Goal: Task Accomplishment & Management: Manage account settings

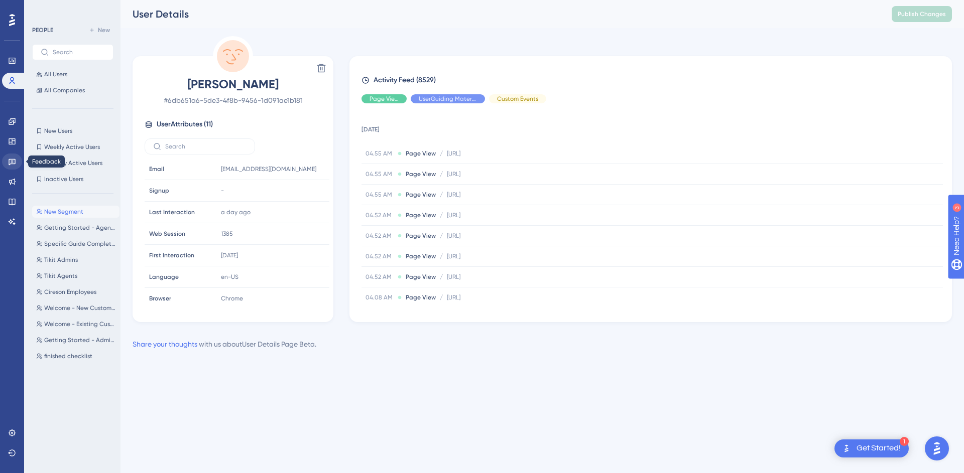
click at [13, 161] on icon at bounding box center [12, 162] width 7 height 7
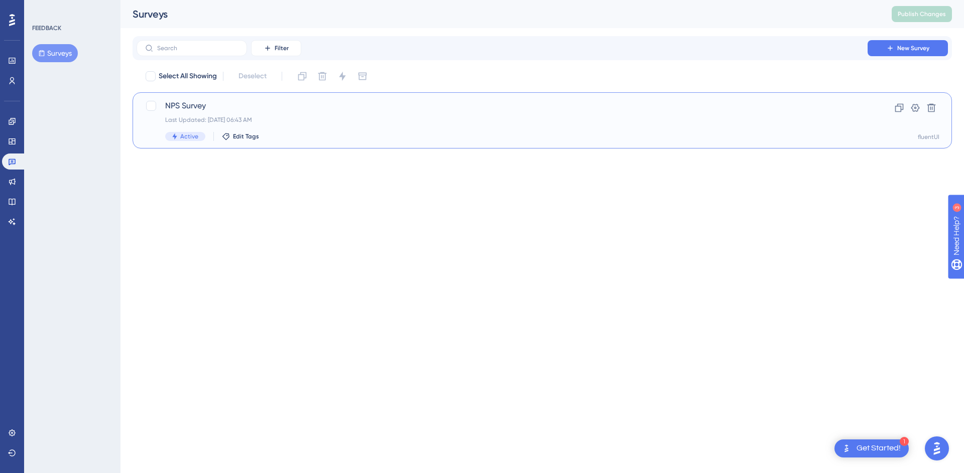
click at [192, 110] on span "NPS Survey" at bounding box center [502, 106] width 674 height 12
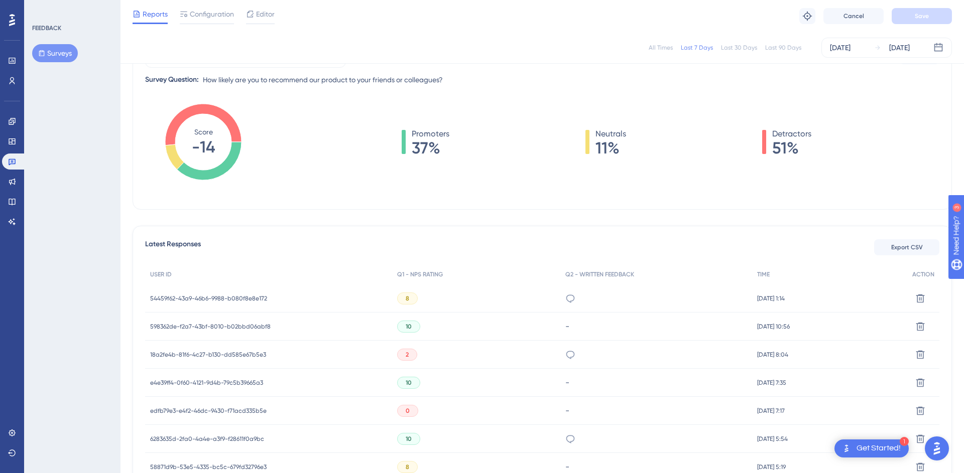
scroll to position [126, 0]
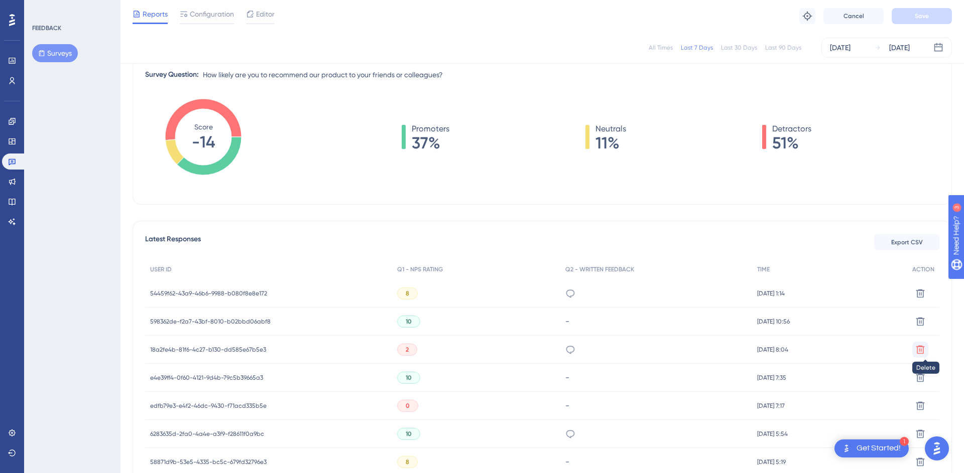
click at [920, 299] on icon at bounding box center [920, 294] width 10 height 10
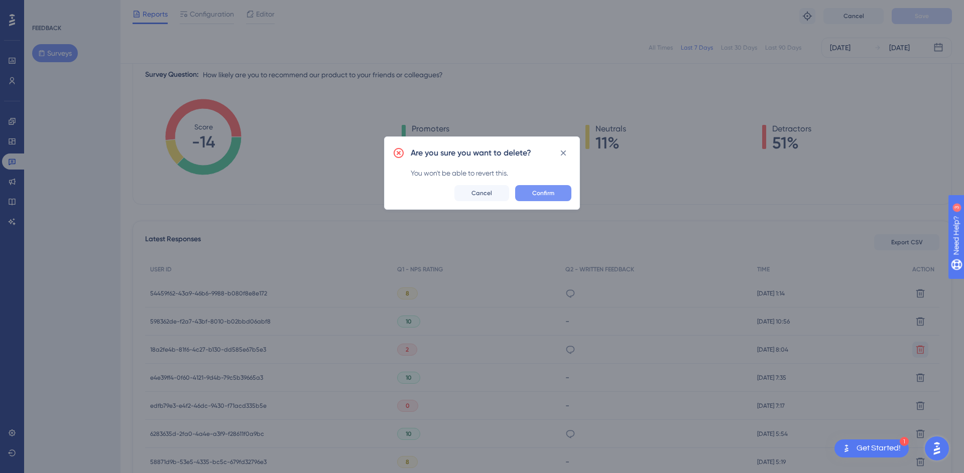
click at [564, 194] on button "Confirm" at bounding box center [543, 193] width 56 height 16
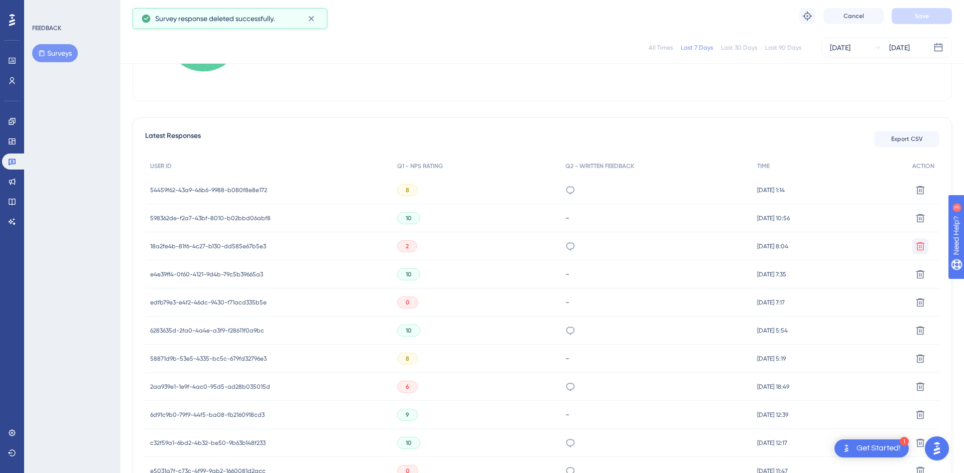
scroll to position [234, 0]
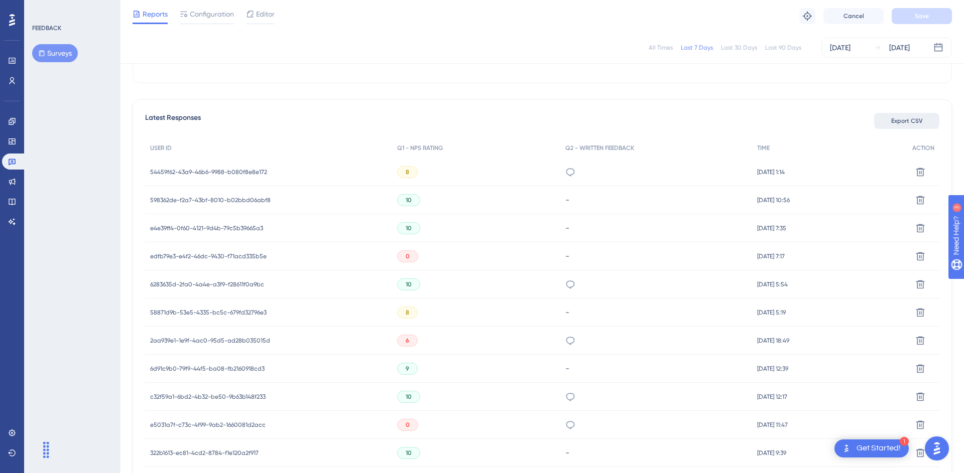
click at [893, 124] on span "Export CSV" at bounding box center [907, 121] width 32 height 8
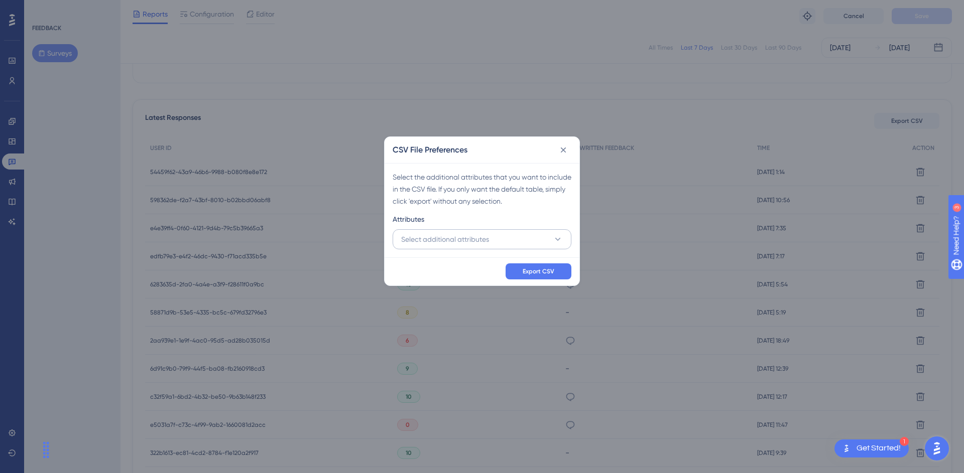
click at [514, 244] on button "Select additional attributes" at bounding box center [481, 239] width 179 height 20
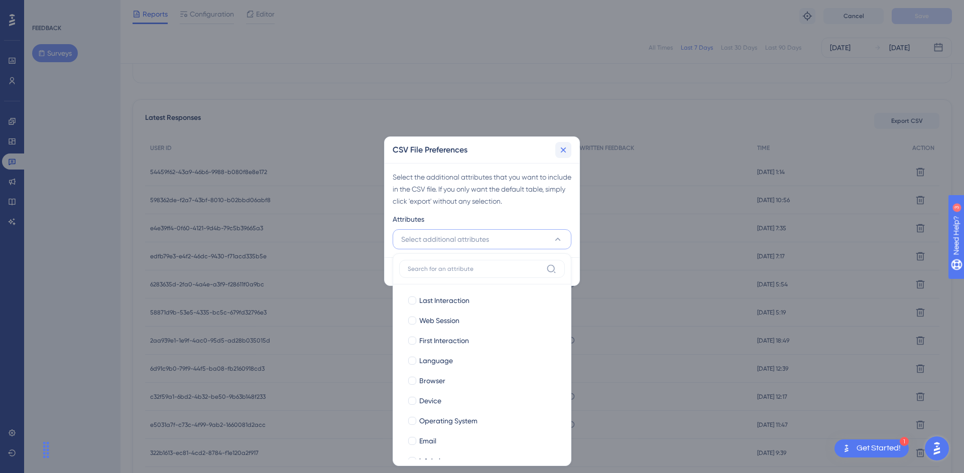
click at [567, 151] on icon at bounding box center [563, 150] width 10 height 10
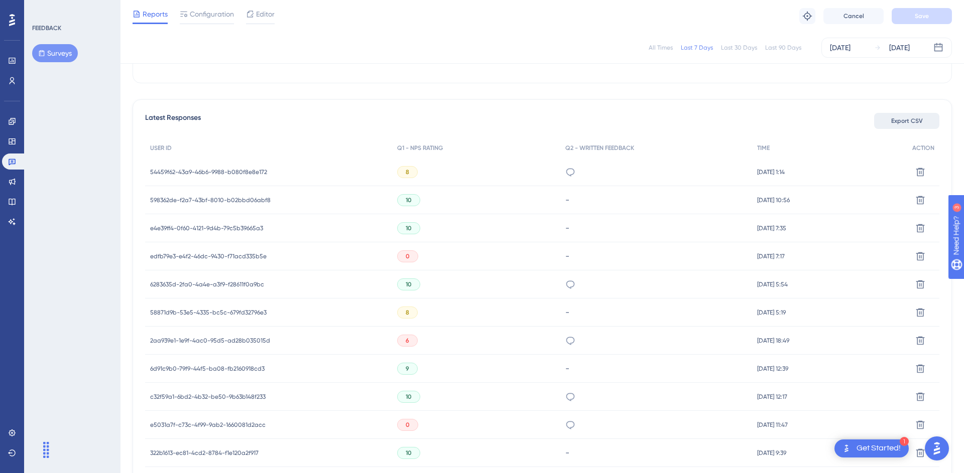
click at [891, 123] on span "Export CSV" at bounding box center [907, 121] width 32 height 8
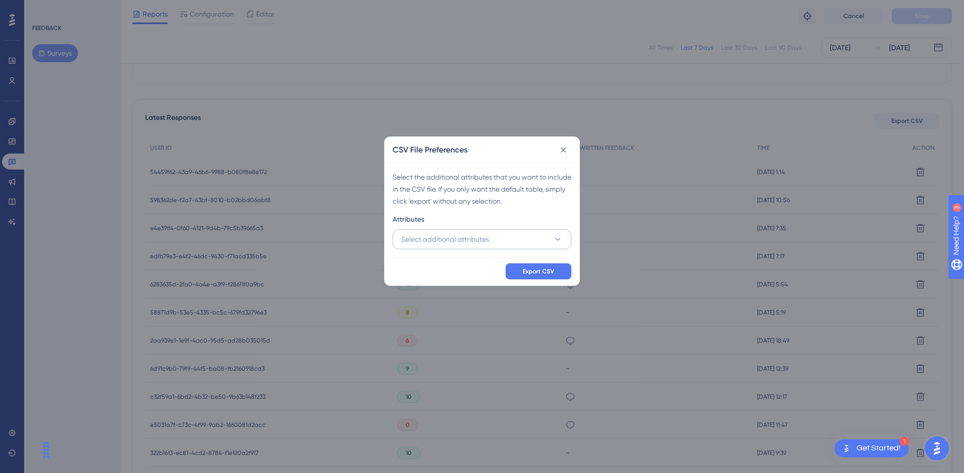
click at [521, 247] on button "Select additional attributes" at bounding box center [481, 239] width 179 height 20
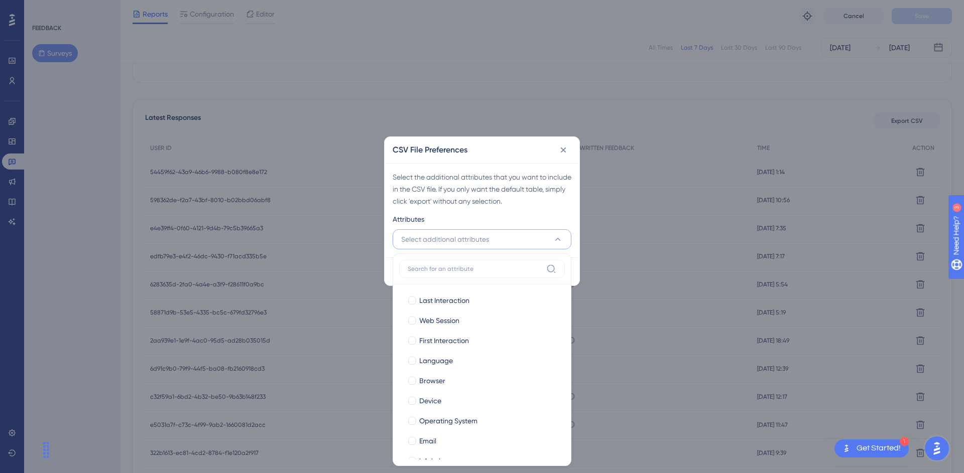
click at [496, 184] on div "Select the additional attributes that you want to include in the CSV file. If y…" at bounding box center [481, 189] width 179 height 36
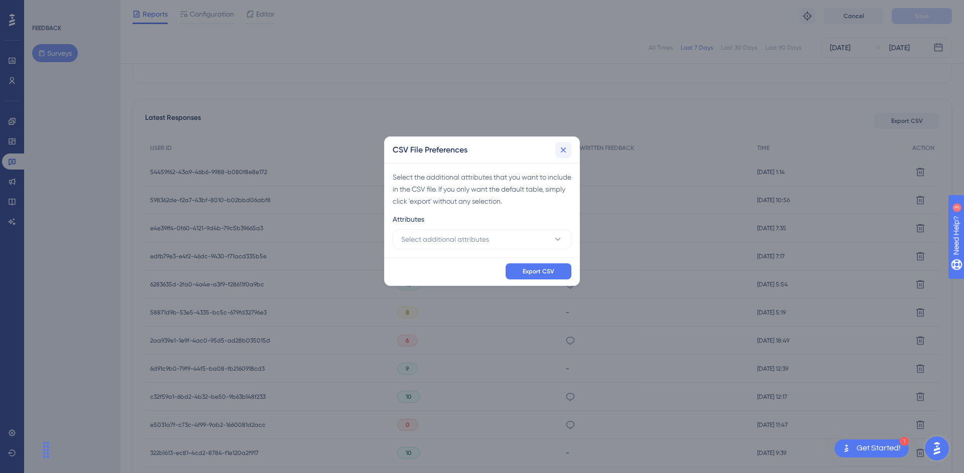
click at [560, 151] on icon at bounding box center [563, 150] width 10 height 10
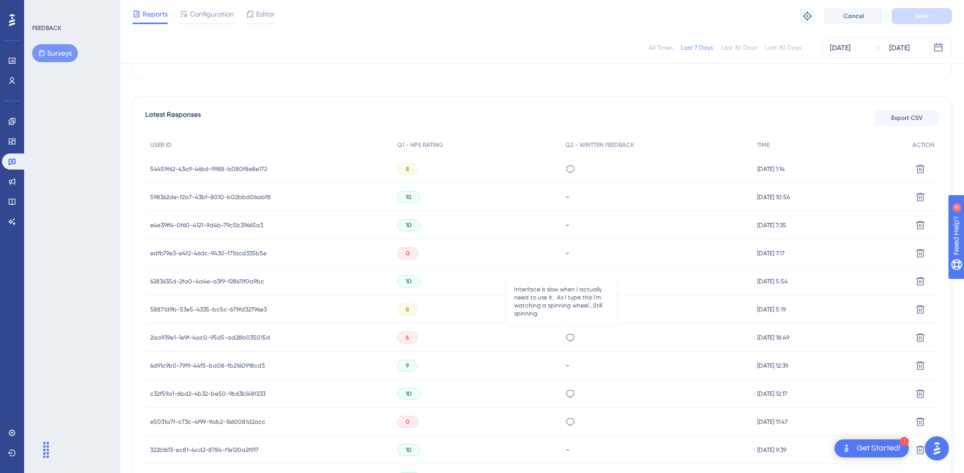
scroll to position [252, 0]
click at [915, 173] on icon at bounding box center [920, 168] width 10 height 10
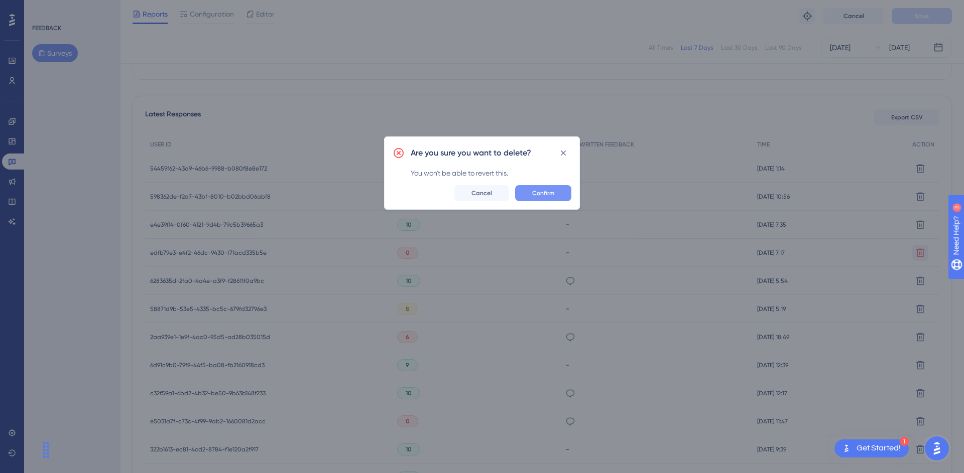
click at [550, 197] on span "Confirm" at bounding box center [543, 193] width 22 height 8
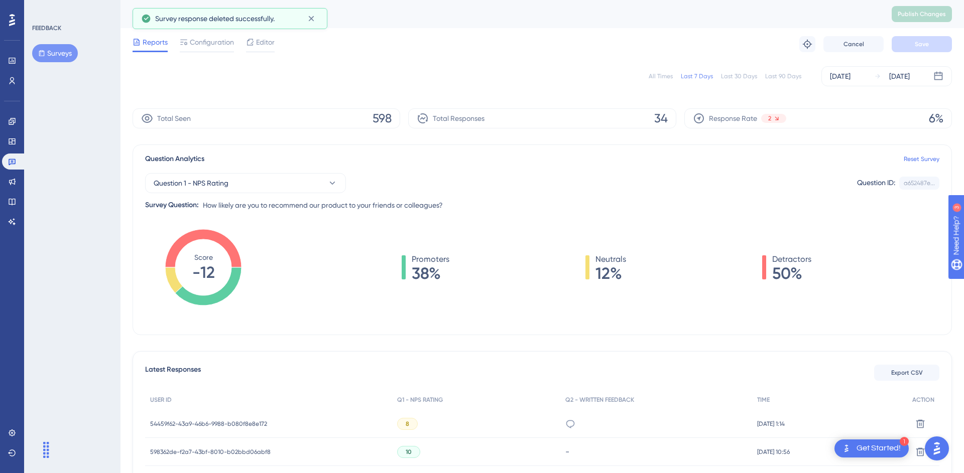
scroll to position [0, 0]
click at [368, 247] on div "Promoters 38% Neutrals 12% Detractors 50%" at bounding box center [607, 277] width 666 height 100
click at [326, 263] on div "Promoters 38% Neutrals 12% Detractors 50%" at bounding box center [607, 267] width 666 height 28
click at [672, 74] on div "All Times" at bounding box center [660, 76] width 24 height 8
